Goal: Task Accomplishment & Management: Manage account settings

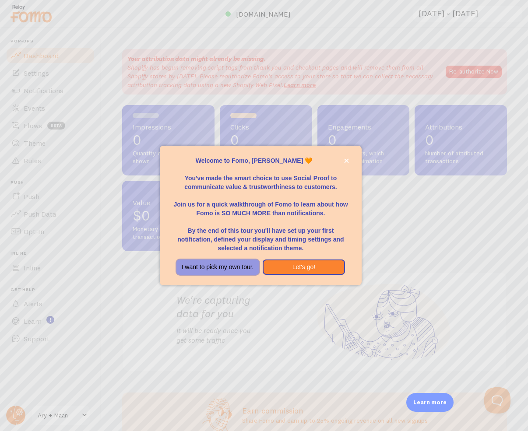
click at [249, 263] on button "I want to pick my own tour." at bounding box center [217, 268] width 83 height 16
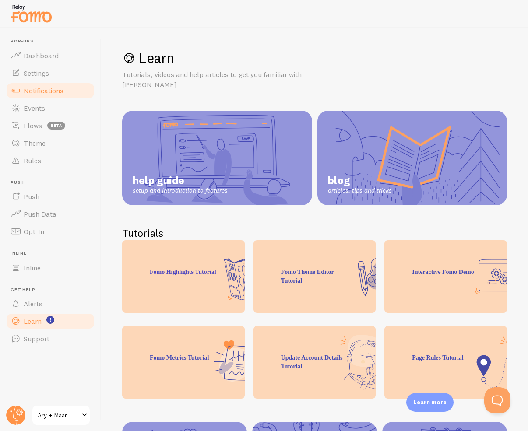
click at [53, 91] on span "Notifications" at bounding box center [44, 90] width 40 height 9
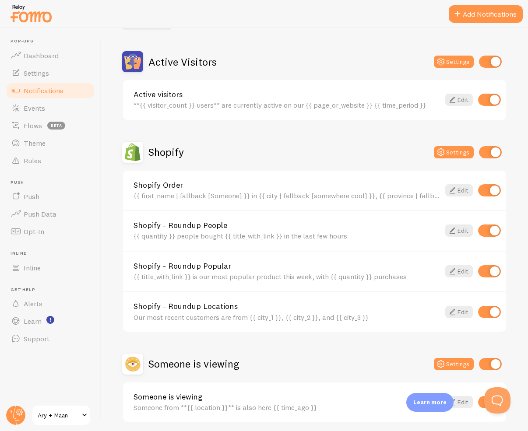
scroll to position [70, 0]
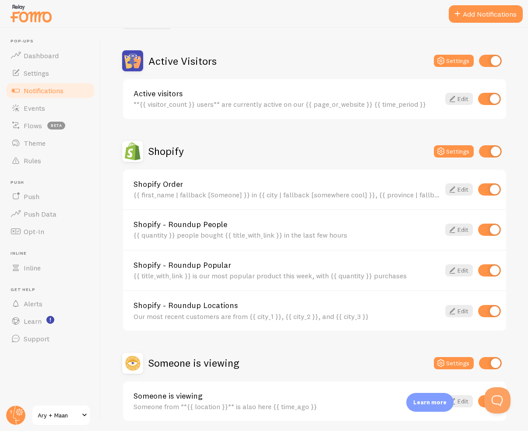
click at [493, 59] on input "checkbox" at bounding box center [490, 61] width 23 height 12
checkbox input "false"
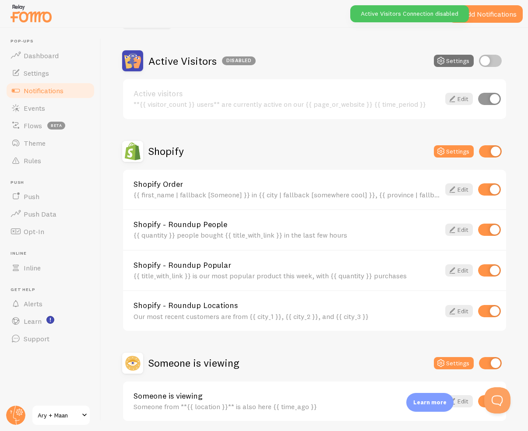
click at [491, 151] on input "checkbox" at bounding box center [490, 151] width 23 height 12
checkbox input "false"
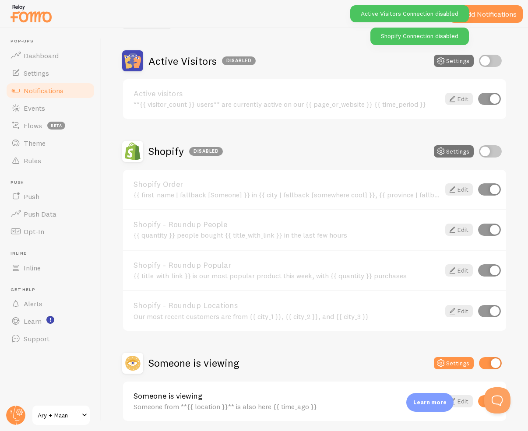
click at [492, 359] on input "checkbox" at bounding box center [490, 363] width 23 height 12
checkbox input "false"
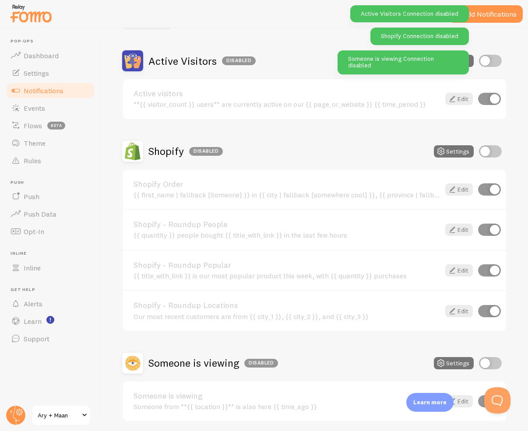
scroll to position [102, 0]
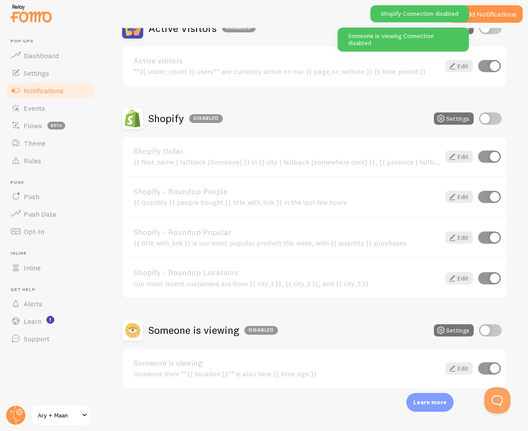
click at [486, 117] on input "checkbox" at bounding box center [490, 119] width 23 height 12
checkbox input "true"
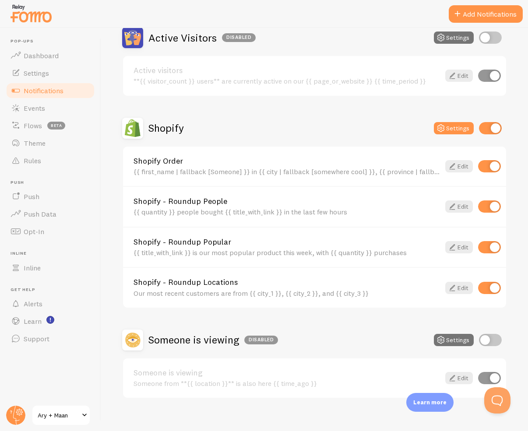
scroll to position [94, 0]
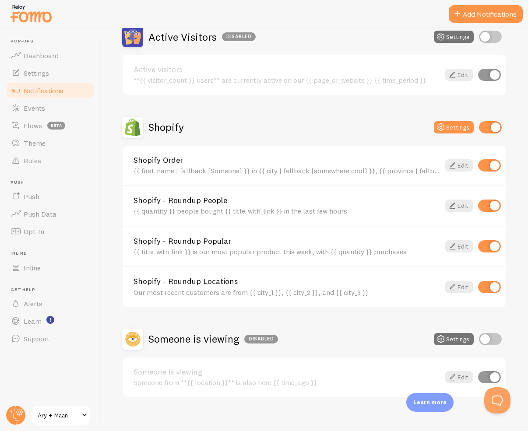
click at [488, 210] on input "checkbox" at bounding box center [489, 206] width 23 height 12
checkbox input "false"
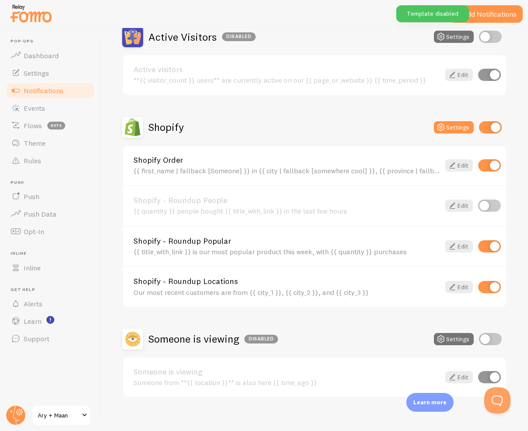
click at [495, 291] on input "checkbox" at bounding box center [489, 287] width 23 height 12
checkbox input "false"
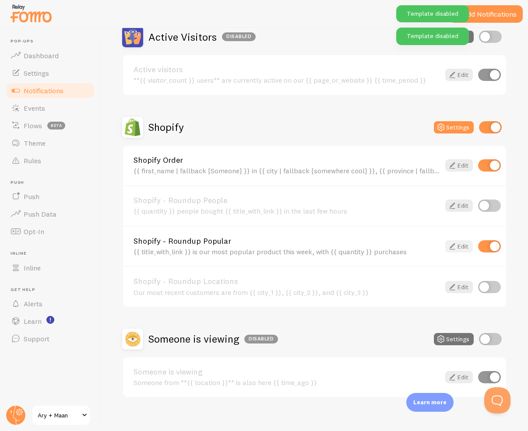
click at [461, 248] on link "Edit" at bounding box center [459, 246] width 28 height 12
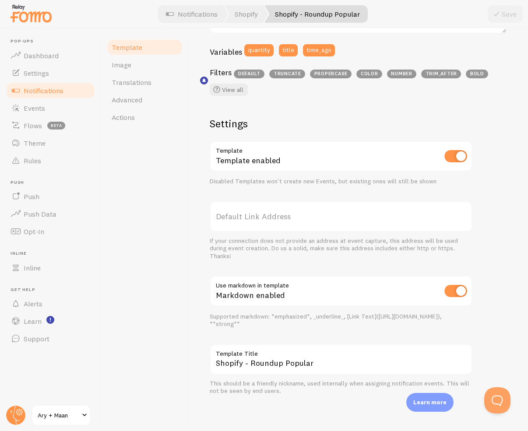
scroll to position [235, 0]
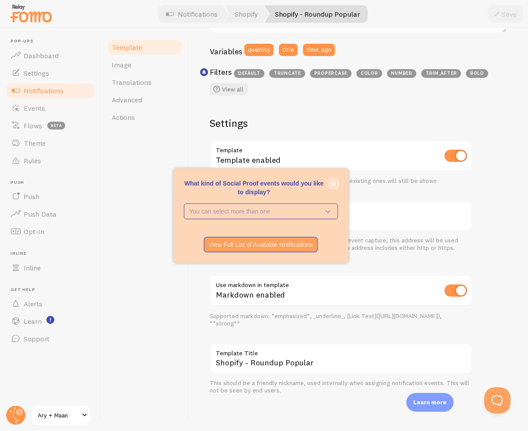
click at [332, 179] on button "close," at bounding box center [333, 183] width 9 height 9
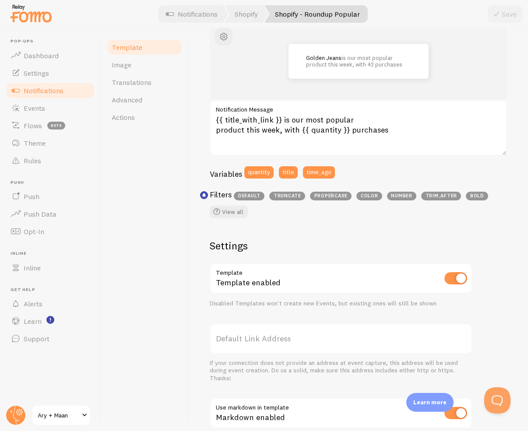
scroll to position [113, 0]
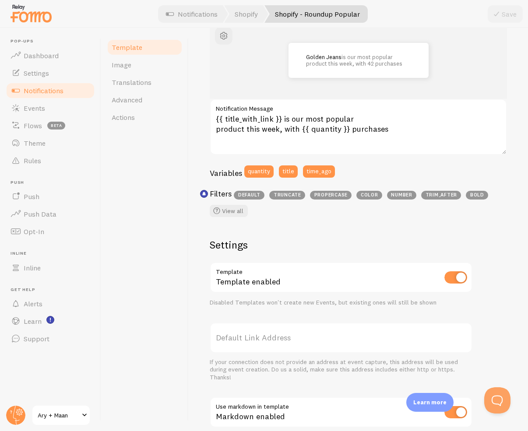
click at [401, 196] on span "number" at bounding box center [401, 195] width 29 height 9
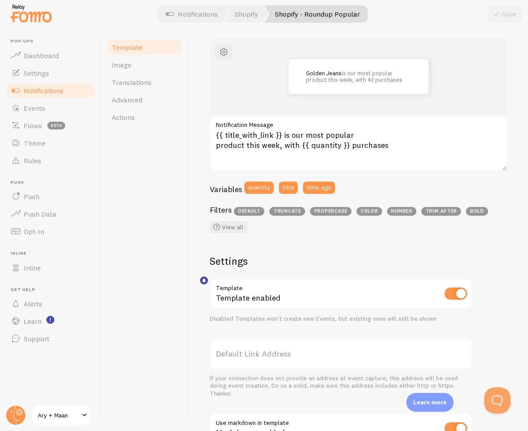
scroll to position [0, 0]
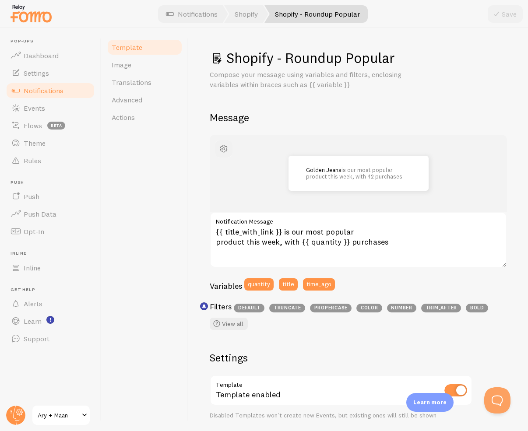
click at [225, 149] on span "button" at bounding box center [223, 149] width 11 height 11
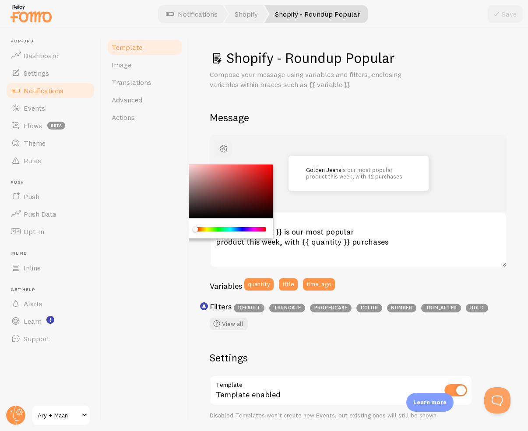
click at [225, 149] on span "button" at bounding box center [223, 149] width 11 height 11
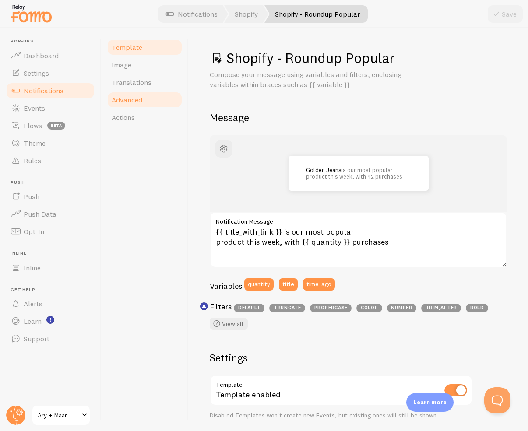
click at [154, 97] on link "Advanced" at bounding box center [144, 100] width 77 height 18
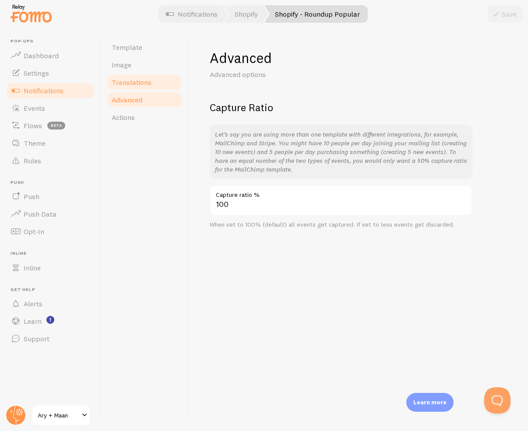
click at [149, 84] on span "Translations" at bounding box center [132, 82] width 40 height 9
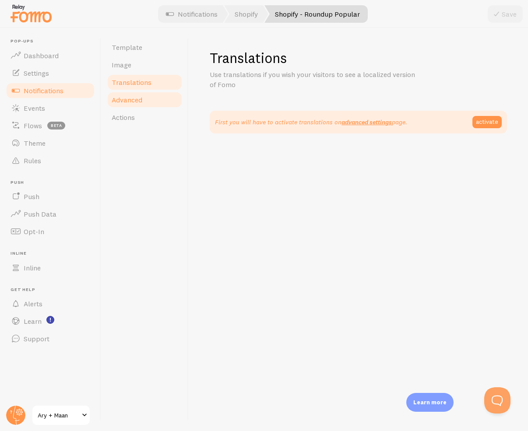
click at [144, 101] on link "Advanced" at bounding box center [144, 100] width 77 height 18
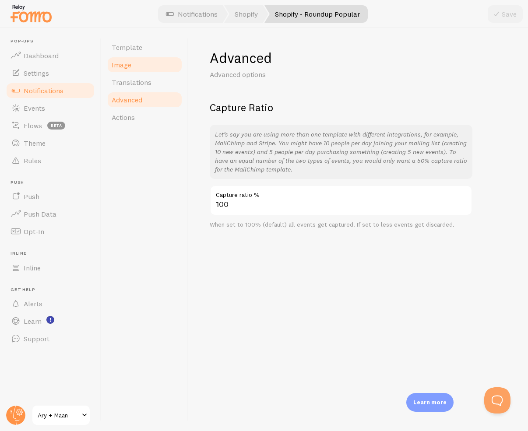
click at [146, 68] on link "Image" at bounding box center [144, 65] width 77 height 18
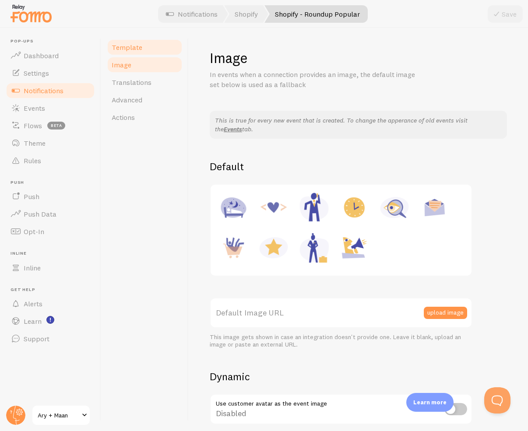
click at [146, 46] on link "Template" at bounding box center [144, 48] width 77 height 18
